Goal: Check status

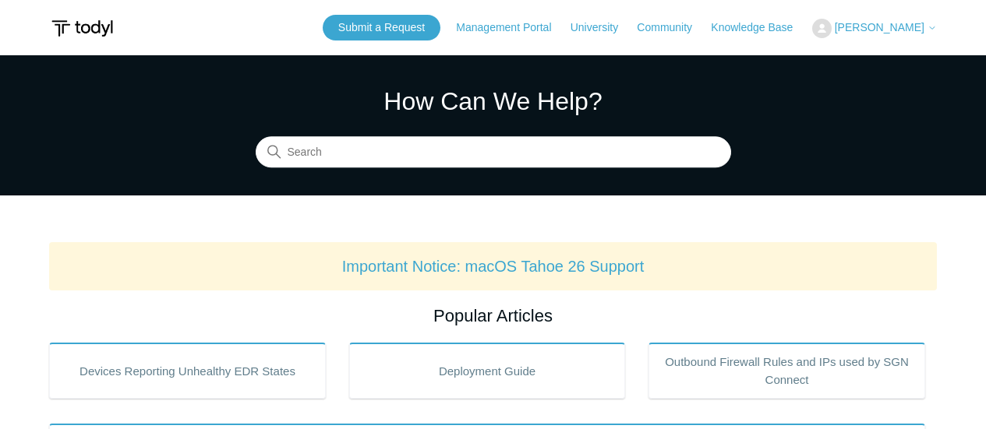
click at [867, 26] on span "[PERSON_NAME]" at bounding box center [880, 27] width 90 height 12
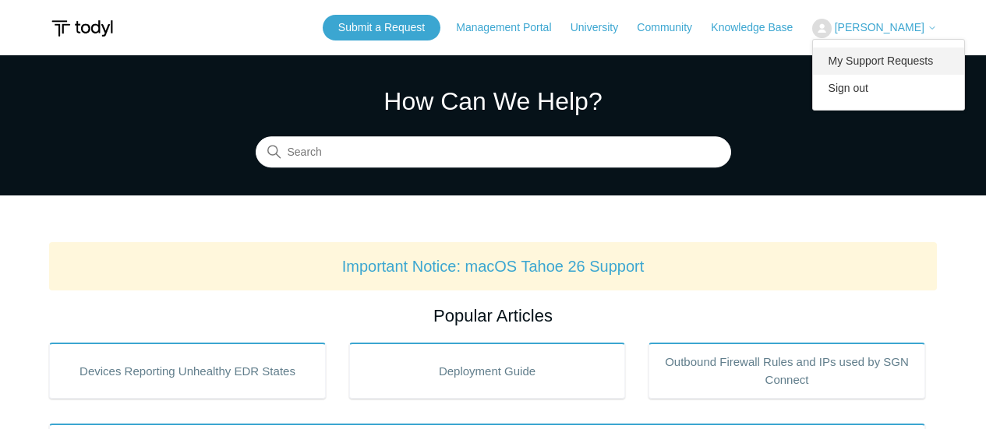
click at [880, 71] on link "My Support Requests" at bounding box center [889, 61] width 152 height 27
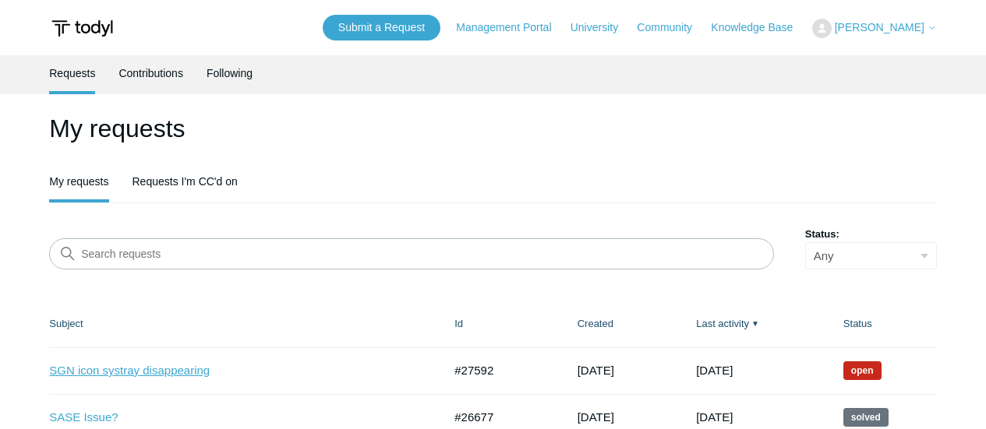
click at [147, 366] on link "SGN icon systray disappearing" at bounding box center [234, 371] width 370 height 18
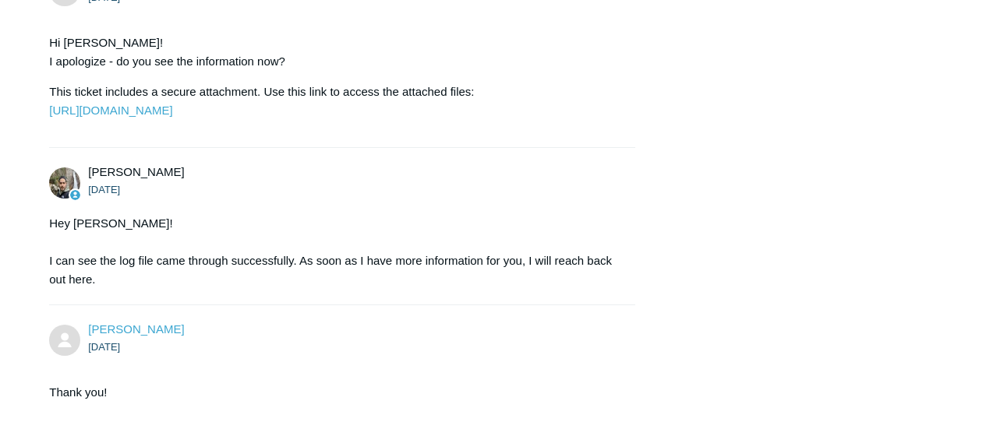
scroll to position [2566, 0]
